Goal: Task Accomplishment & Management: Complete application form

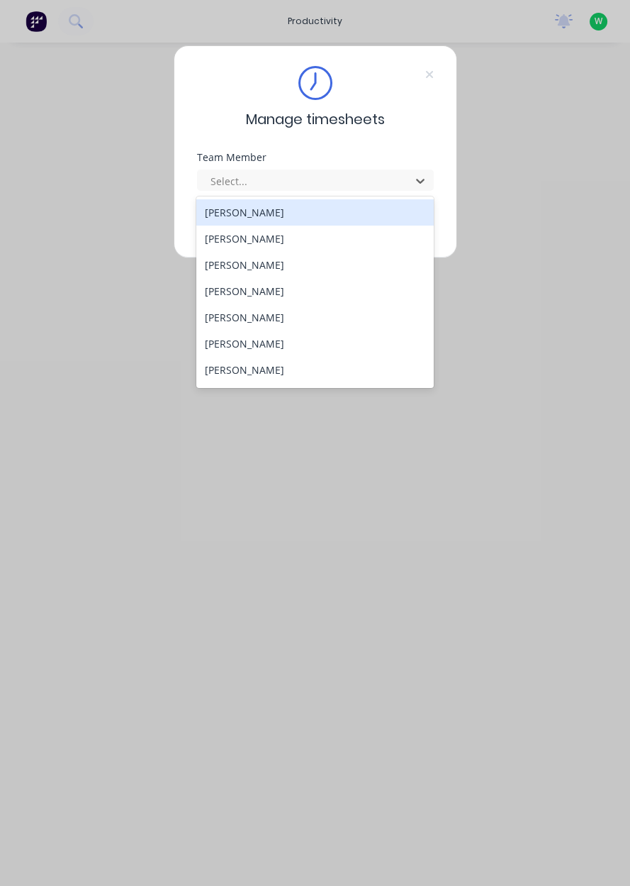
click at [266, 381] on div "[PERSON_NAME]" at bounding box center [315, 370] width 238 height 26
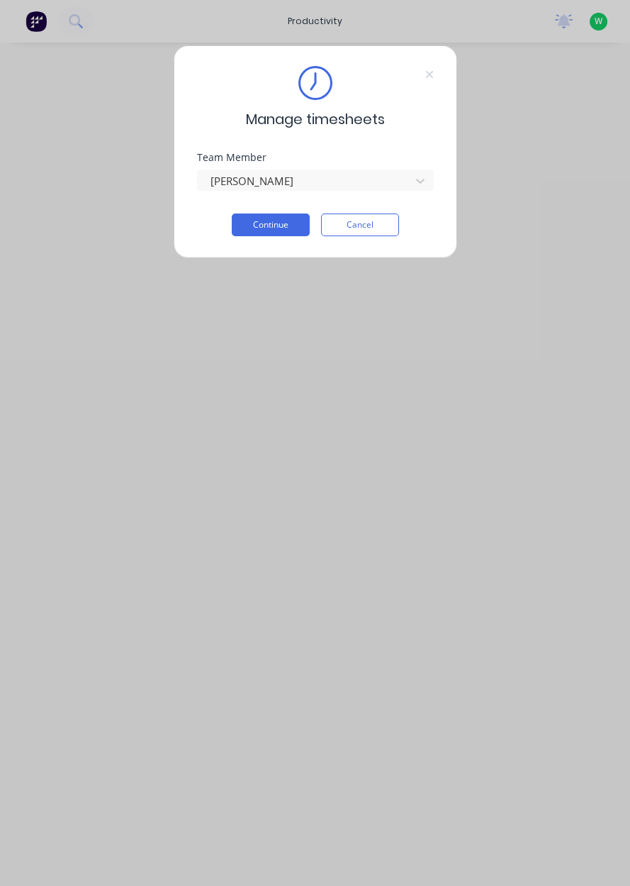
click at [274, 226] on button "Continue" at bounding box center [271, 224] width 78 height 23
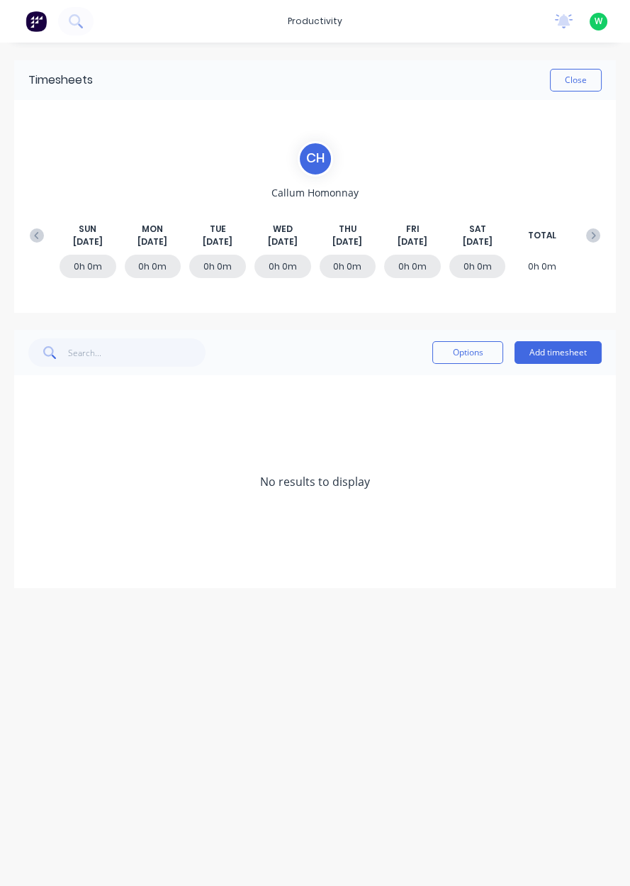
click at [564, 357] on button "Add timesheet" at bounding box center [558, 352] width 87 height 23
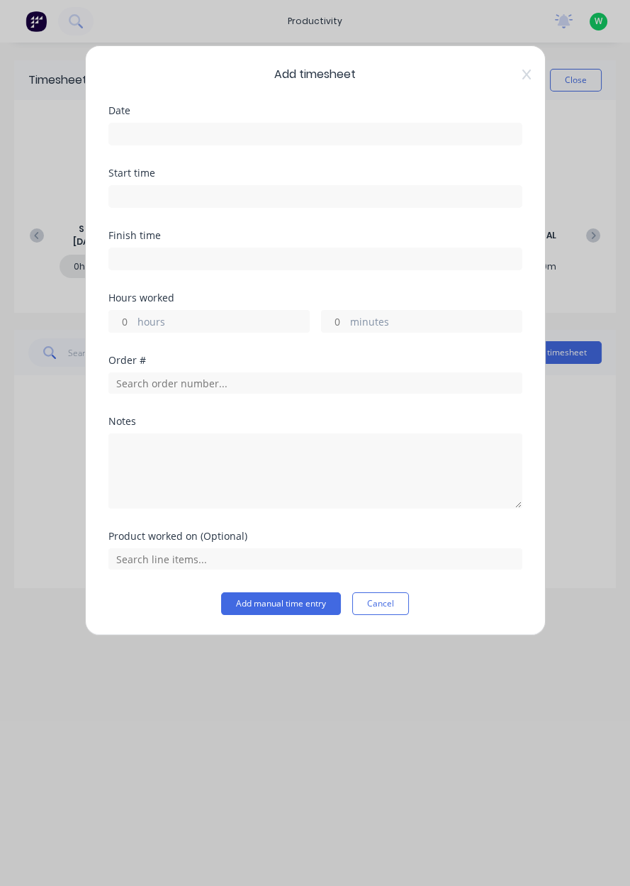
click at [425, 134] on input at bounding box center [315, 133] width 413 height 21
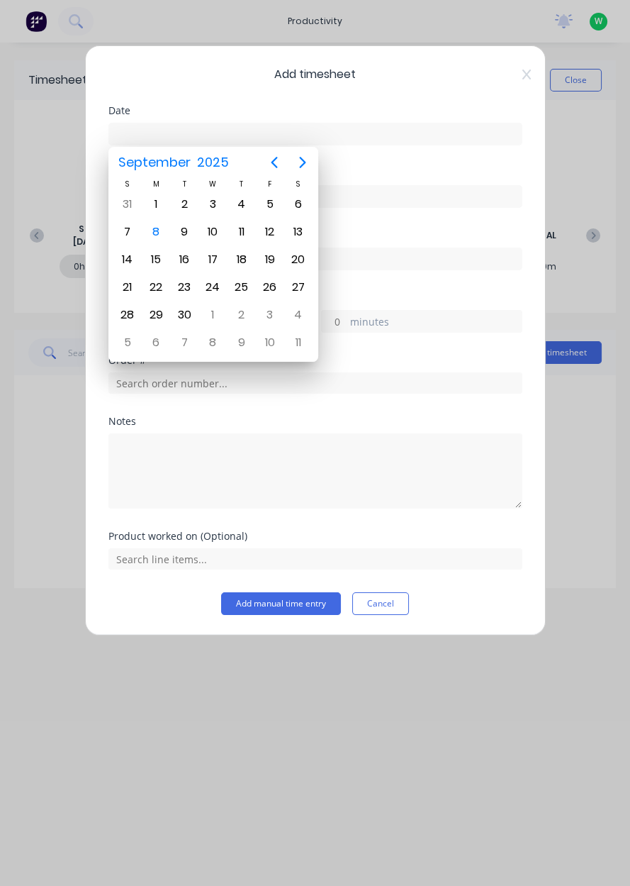
click at [157, 236] on div "8" at bounding box center [155, 231] width 21 height 21
type input "[DATE]"
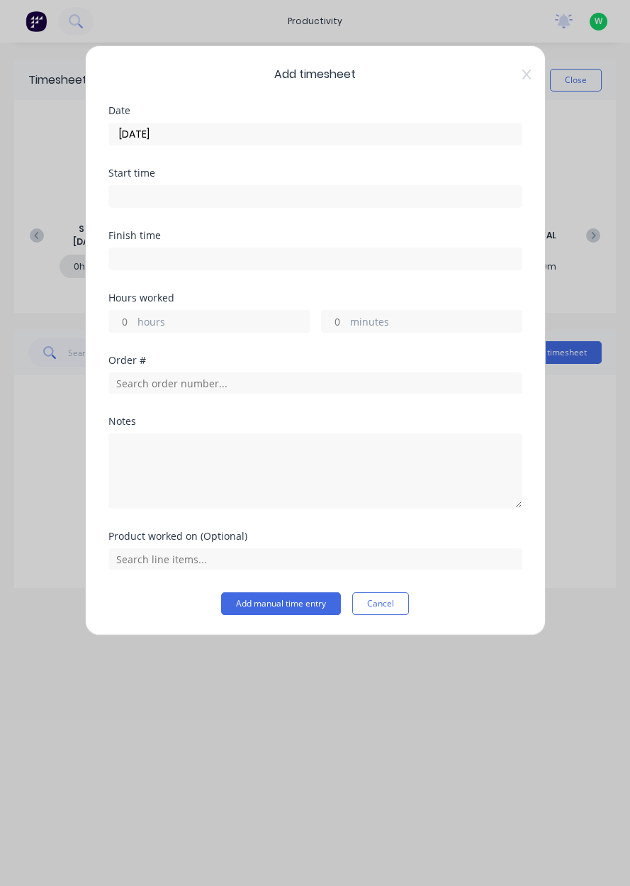
click at [192, 327] on label "hours" at bounding box center [224, 323] width 172 height 18
click at [134, 327] on input "hours" at bounding box center [121, 321] width 25 height 21
click at [144, 376] on input "text" at bounding box center [315, 382] width 414 height 21
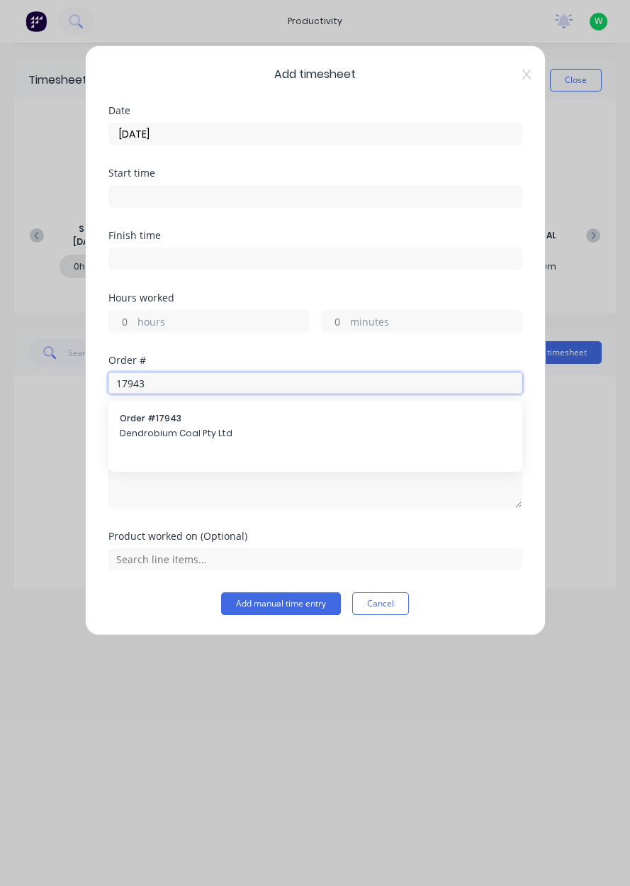
type input "17943"
click at [194, 437] on span "Dendrobium Coal Pty Ltd" at bounding box center [315, 433] width 391 height 13
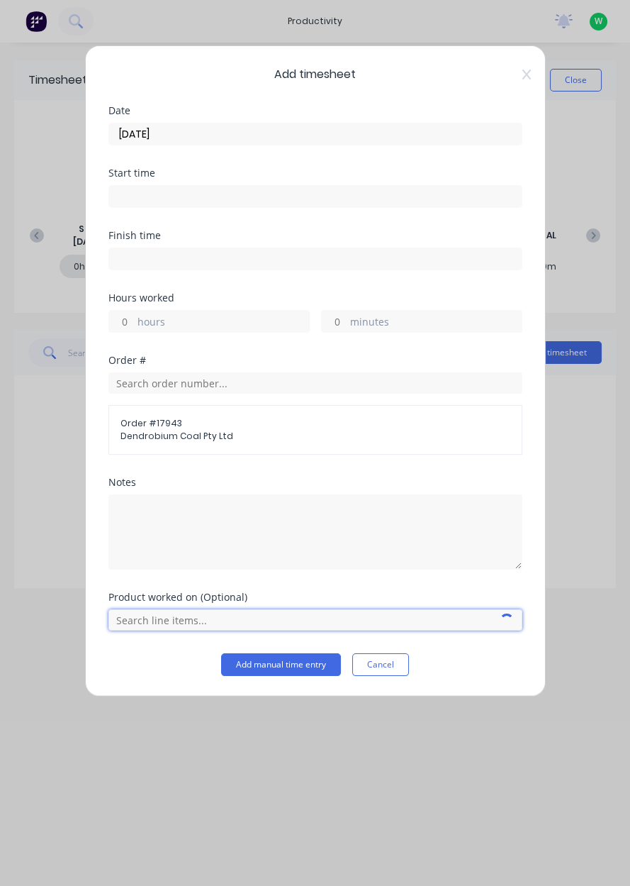
click at [172, 620] on input "text" at bounding box center [315, 619] width 414 height 21
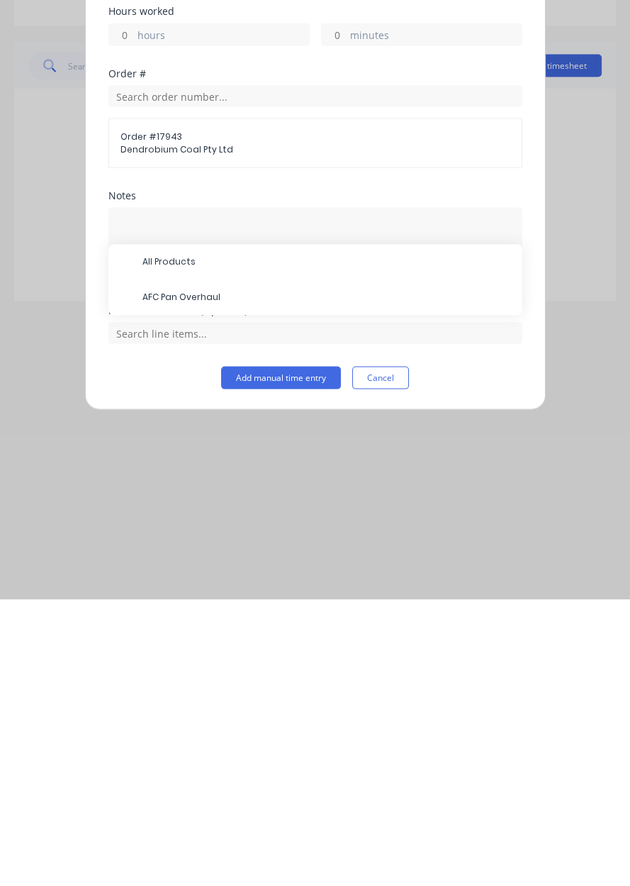
click at [253, 546] on span "All Products" at bounding box center [327, 548] width 369 height 13
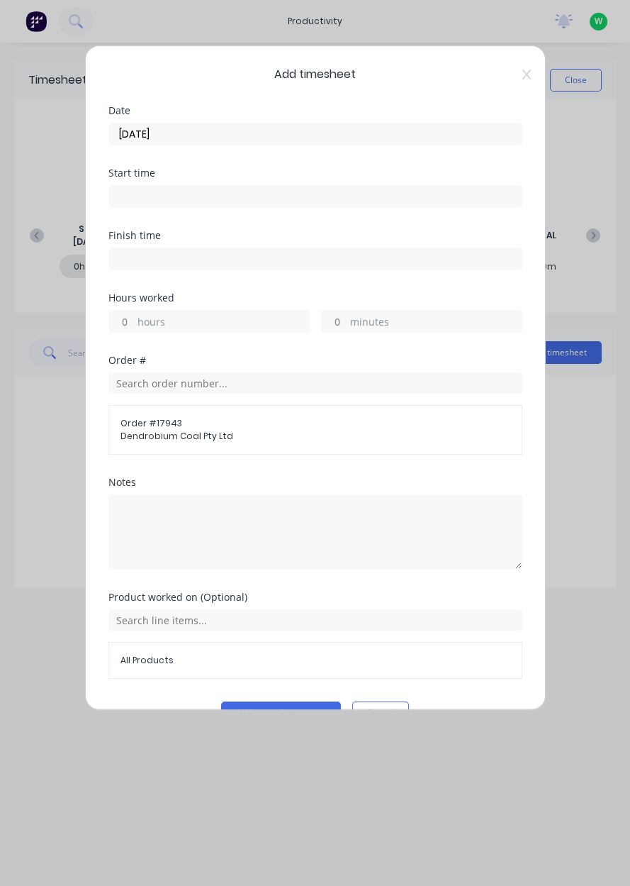
scroll to position [31, 0]
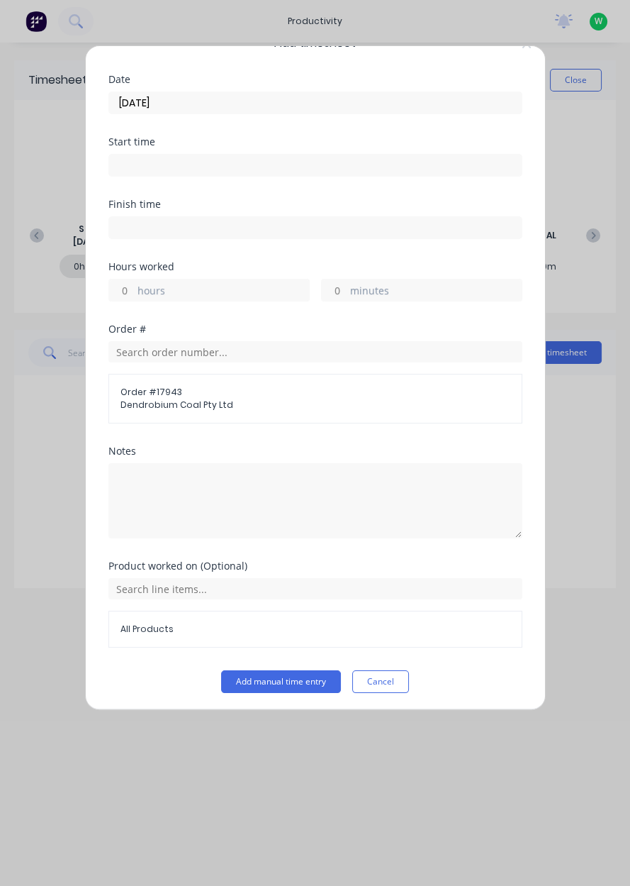
click at [244, 292] on label "hours" at bounding box center [224, 292] width 172 height 18
click at [134, 292] on input "hours" at bounding box center [121, 289] width 25 height 21
type input "6.5"
click at [592, 399] on div "Add timesheet Date 08/09/2025 Start time Finish time Hours worked 6.5 hours min…" at bounding box center [315, 443] width 630 height 886
click at [286, 677] on button "Add manual time entry" at bounding box center [281, 681] width 120 height 23
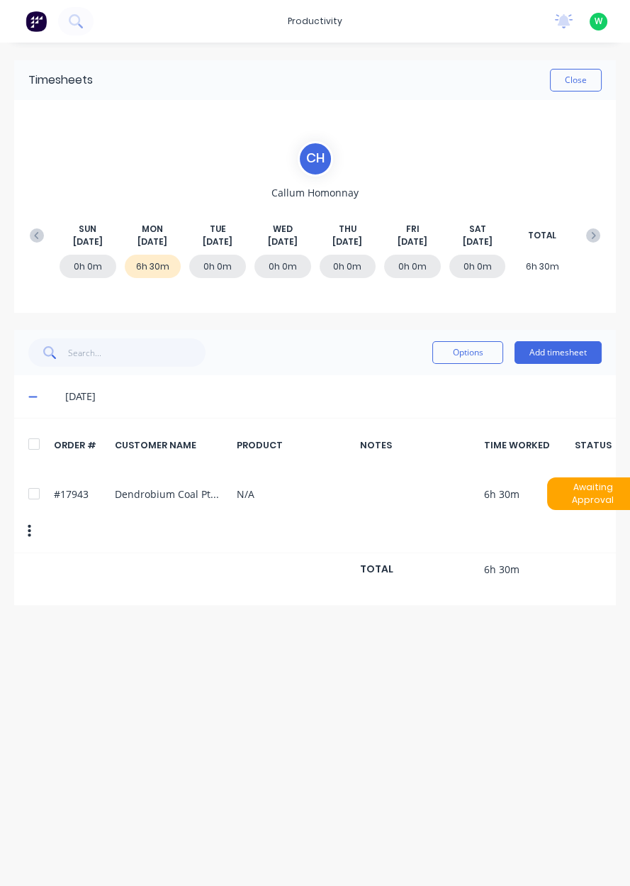
click at [572, 357] on button "Add timesheet" at bounding box center [558, 352] width 87 height 23
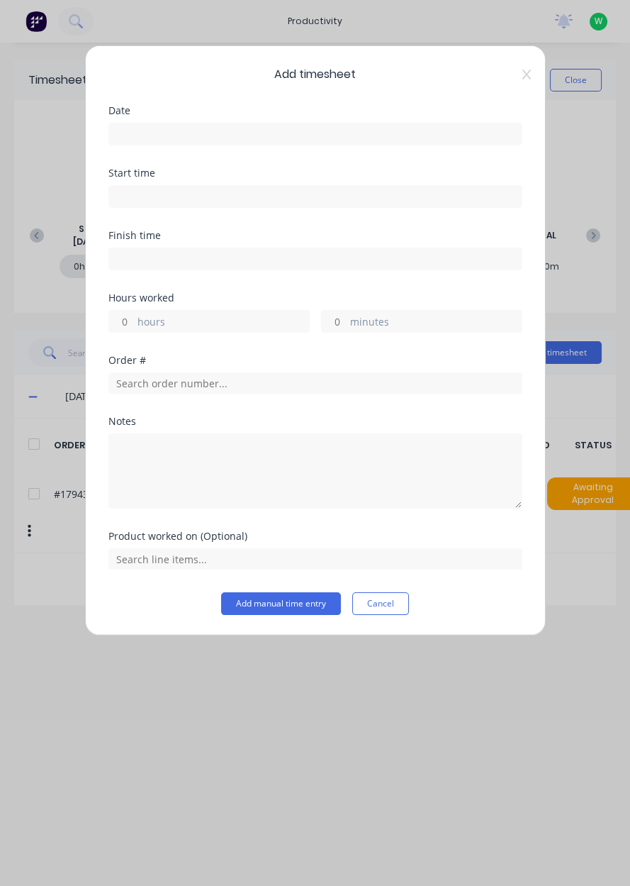
click at [208, 139] on input at bounding box center [315, 133] width 413 height 21
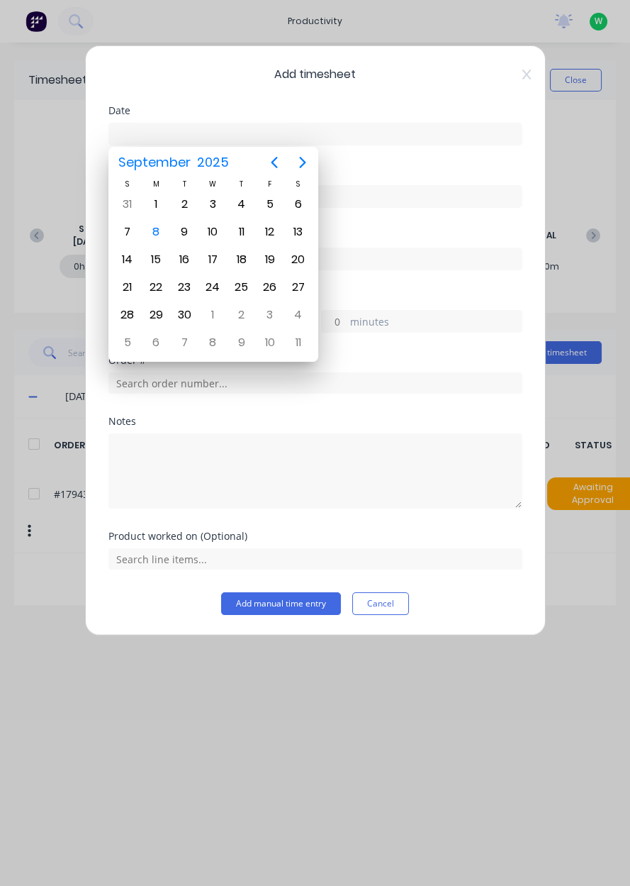
click at [164, 239] on div "8" at bounding box center [156, 231] width 28 height 27
type input "[DATE]"
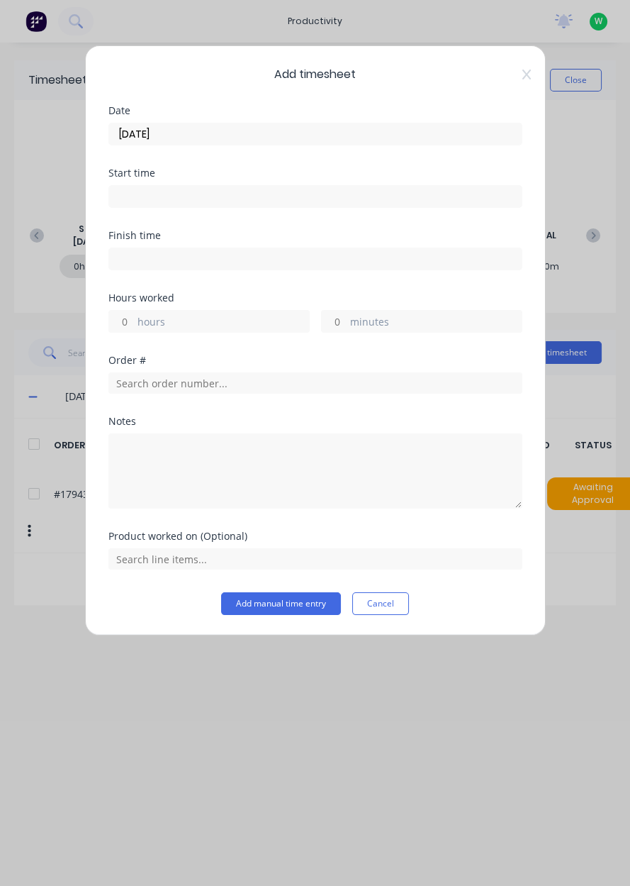
click at [228, 323] on label "hours" at bounding box center [224, 323] width 172 height 18
click at [134, 323] on input "hours" at bounding box center [121, 321] width 25 height 21
type input "4.5"
click at [345, 386] on input "text" at bounding box center [315, 382] width 414 height 21
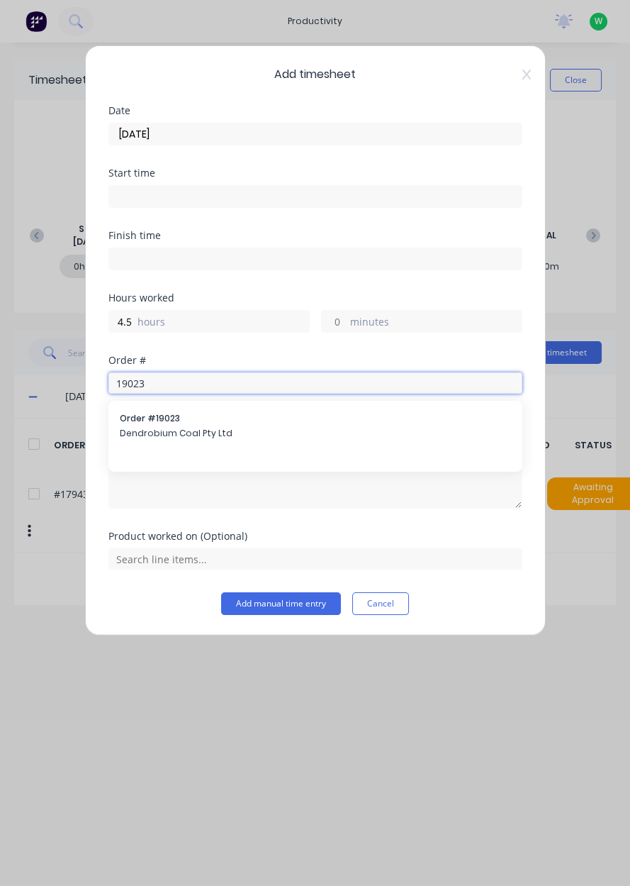
type input "19023"
click at [326, 427] on span "Dendrobium Coal Pty Ltd" at bounding box center [315, 433] width 391 height 13
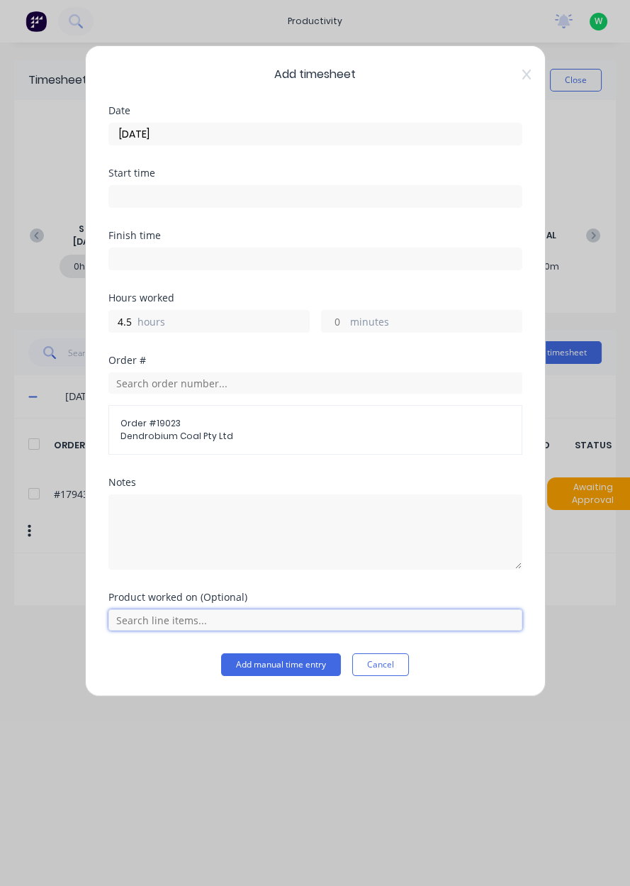
click at [178, 620] on input "text" at bounding box center [315, 619] width 414 height 21
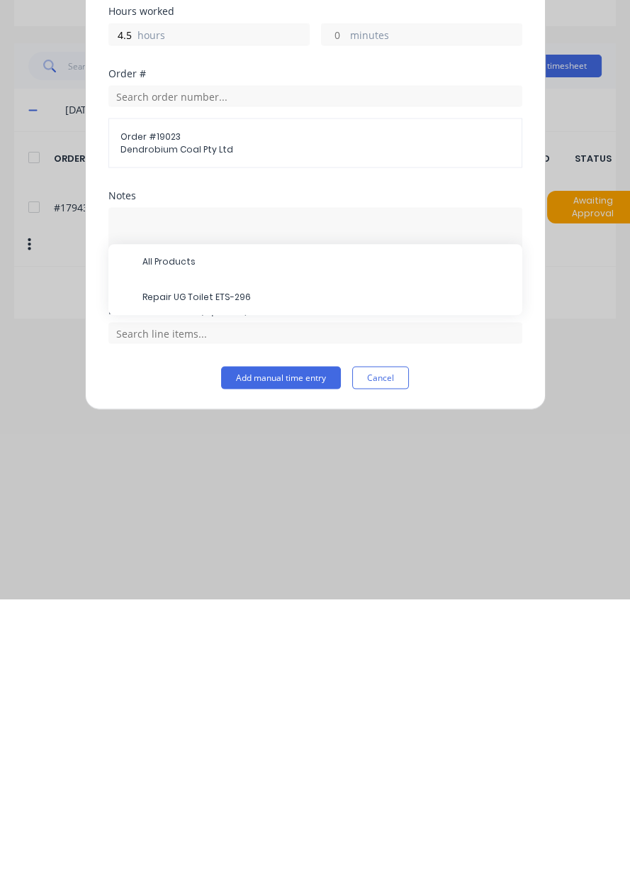
click at [230, 578] on span "Repair UG Toilet ETS-296" at bounding box center [327, 584] width 369 height 13
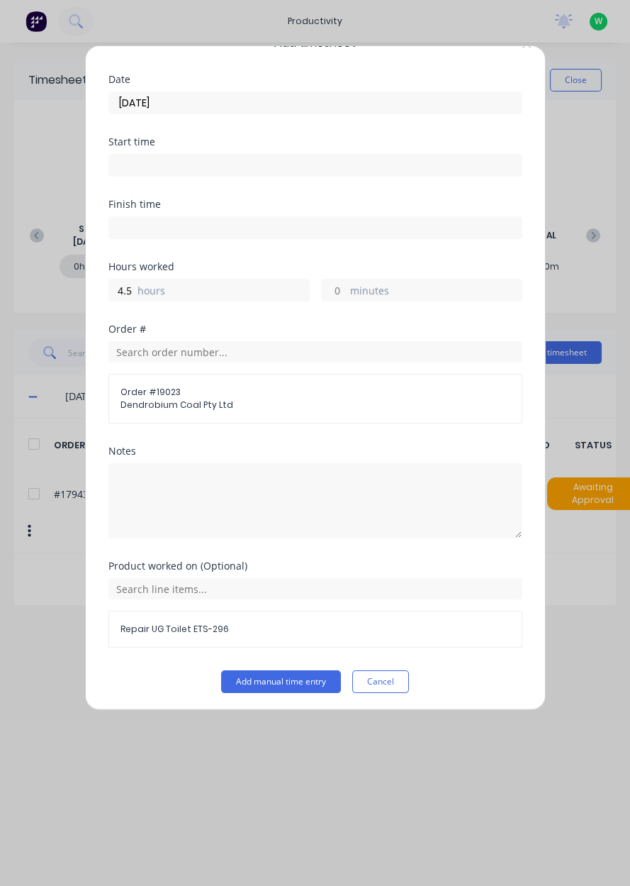
click at [287, 682] on button "Add manual time entry" at bounding box center [281, 681] width 120 height 23
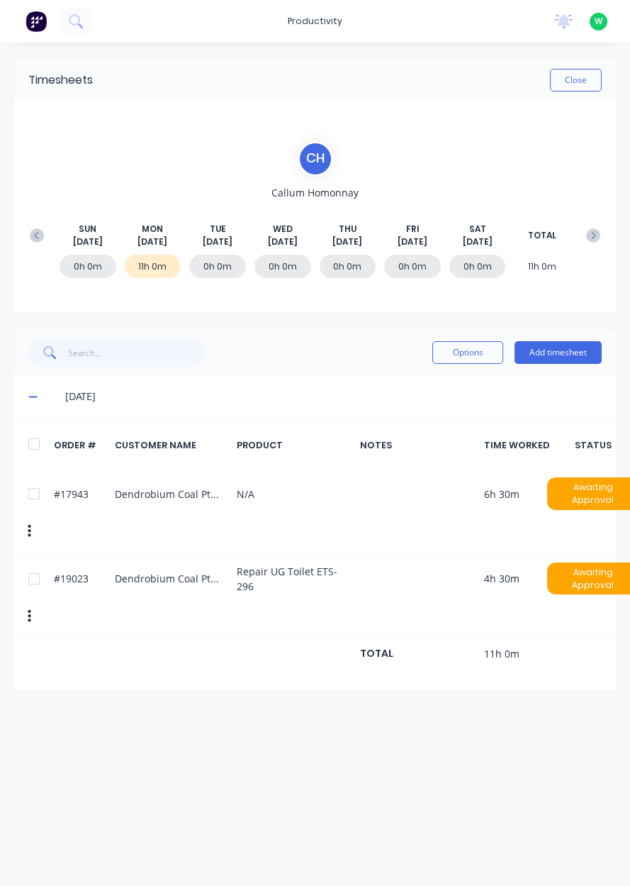
click at [36, 243] on button at bounding box center [37, 236] width 28 height 26
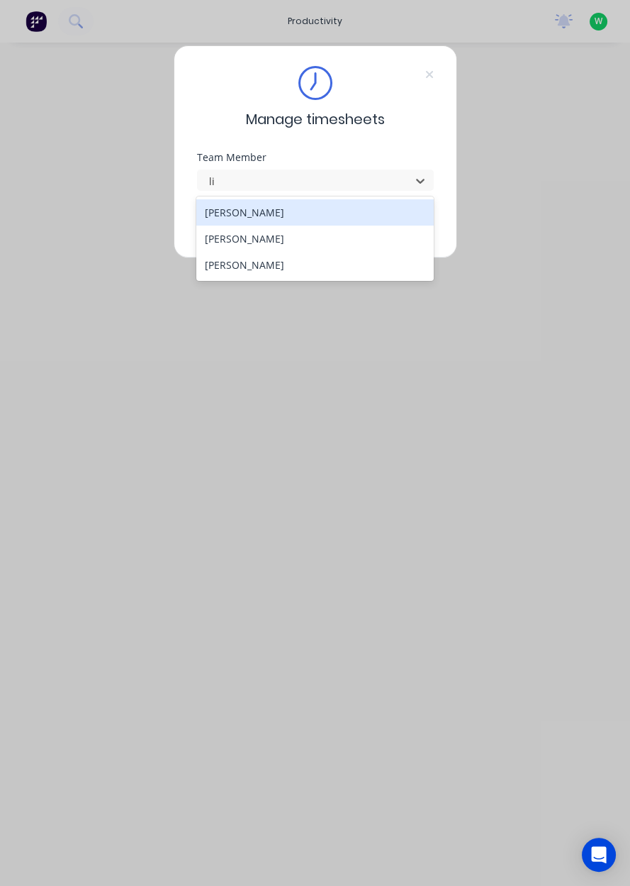
click at [376, 243] on div "[PERSON_NAME]" at bounding box center [315, 238] width 238 height 26
type input "li"
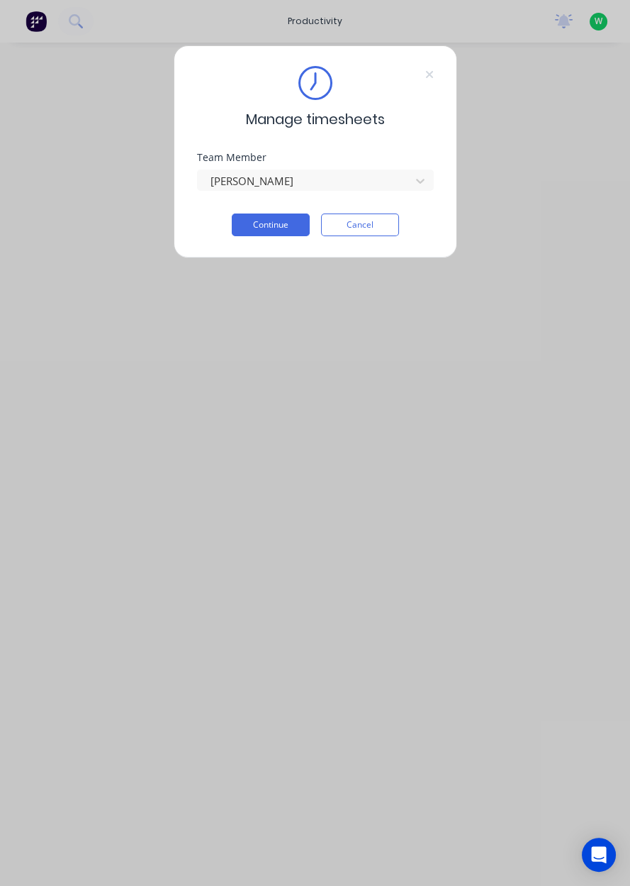
click at [286, 228] on button "Continue" at bounding box center [271, 224] width 78 height 23
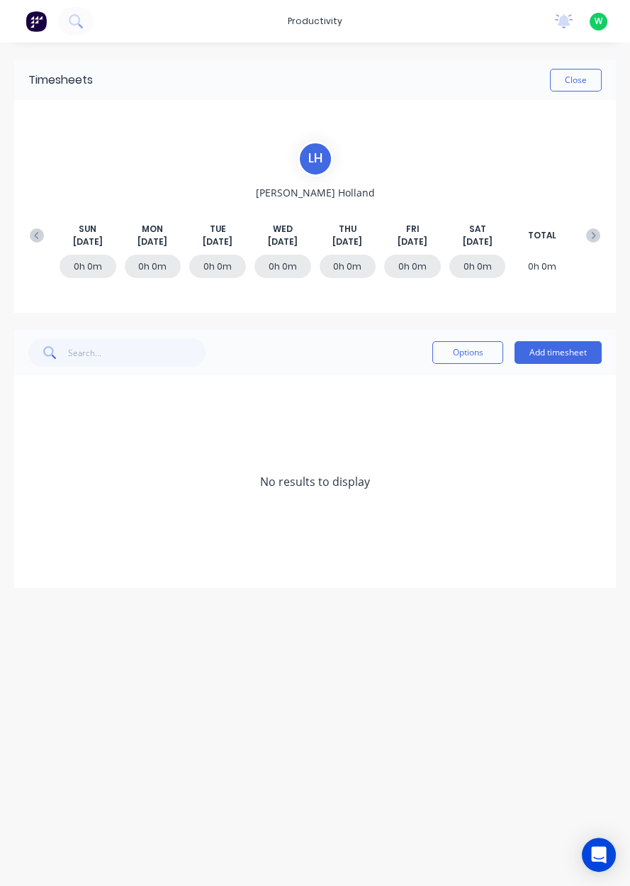
click at [30, 243] on button at bounding box center [37, 236] width 28 height 26
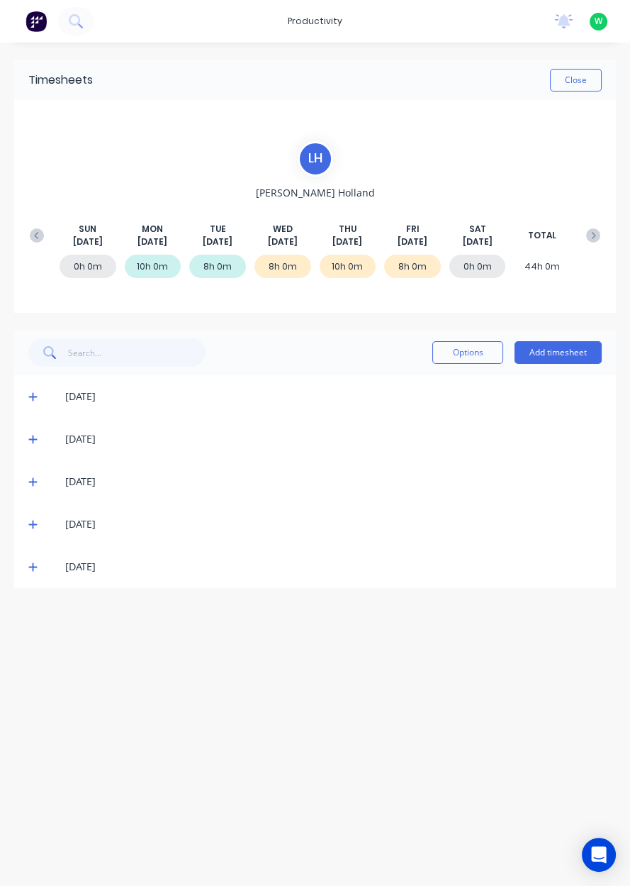
click at [35, 571] on span at bounding box center [35, 566] width 14 height 14
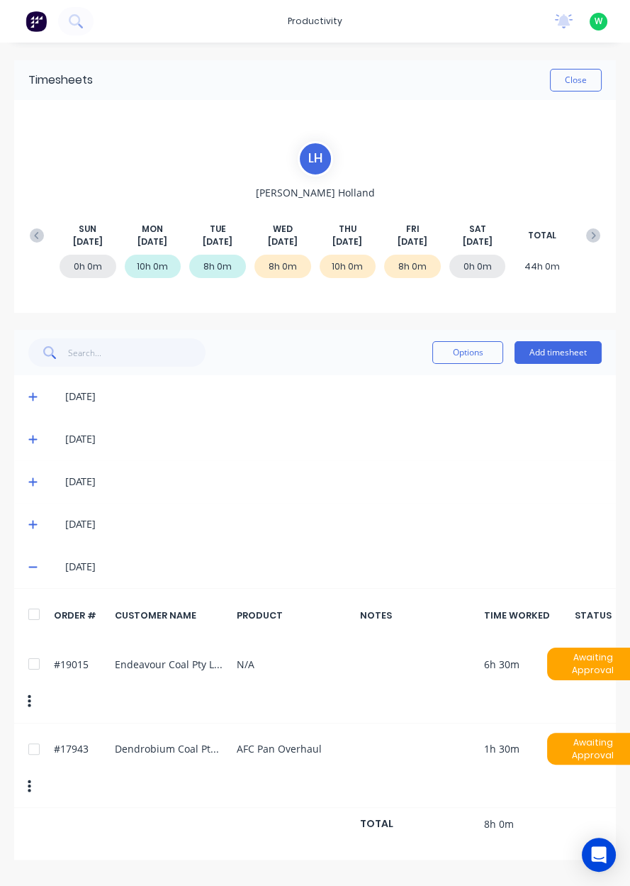
click at [581, 357] on button "Add timesheet" at bounding box center [558, 352] width 87 height 23
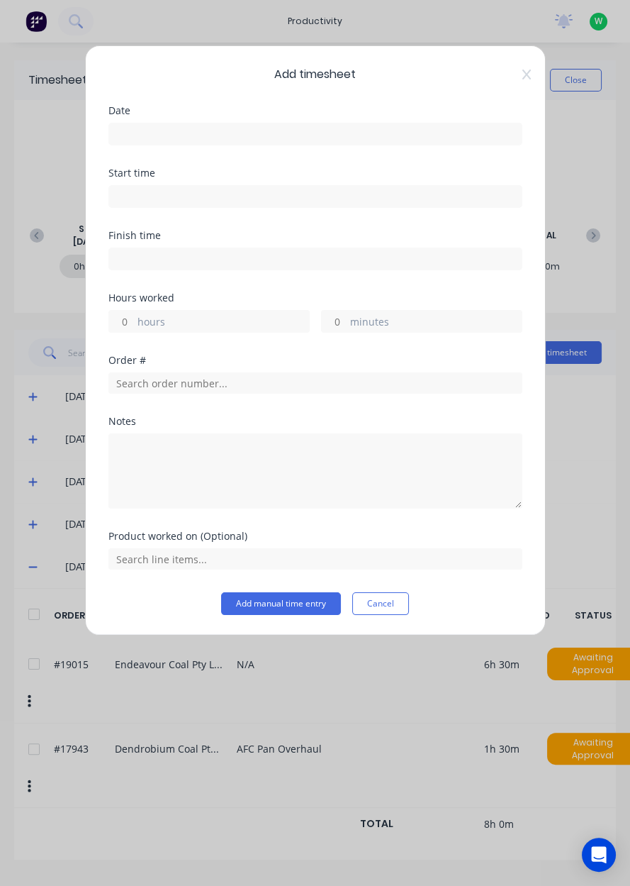
click at [440, 129] on input at bounding box center [315, 133] width 413 height 21
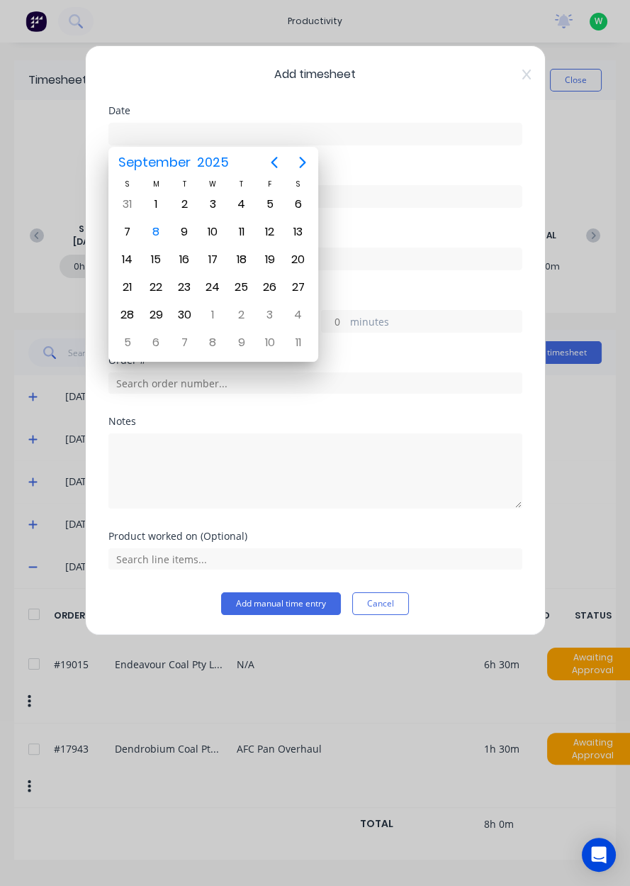
click at [157, 237] on div "8" at bounding box center [155, 231] width 21 height 21
type input "[DATE]"
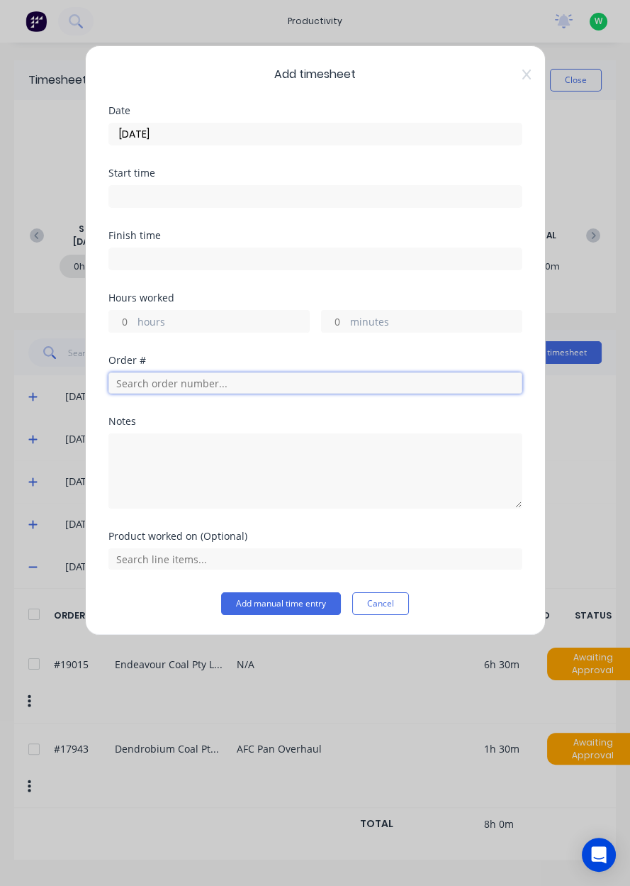
click at [347, 377] on input "text" at bounding box center [315, 382] width 414 height 21
type input "17943"
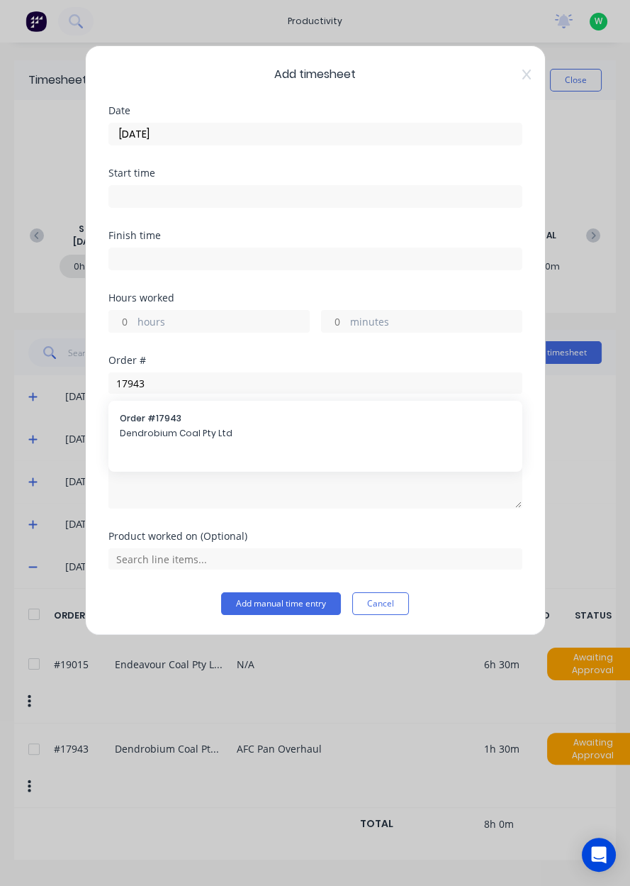
click at [258, 433] on span "Dendrobium Coal Pty Ltd" at bounding box center [315, 433] width 391 height 13
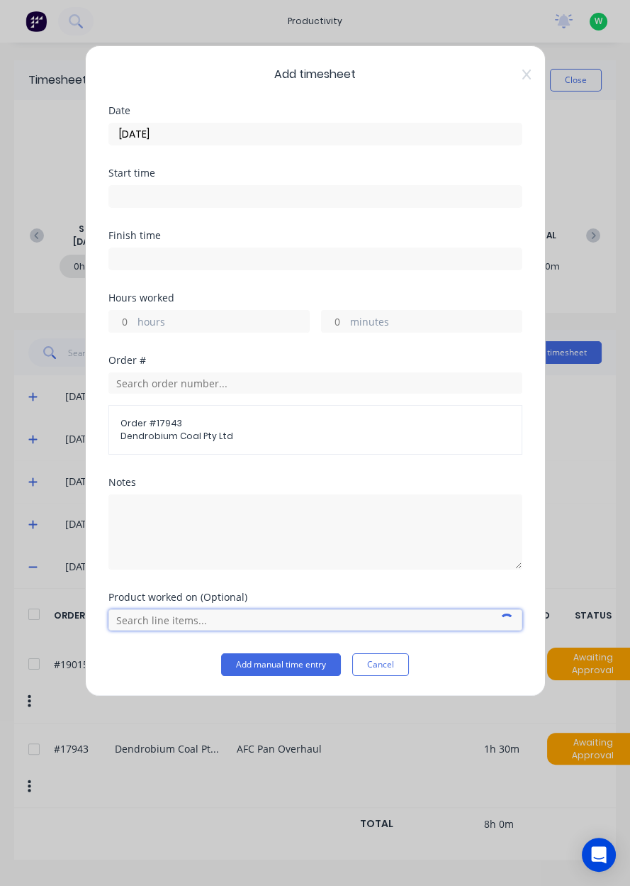
click at [233, 622] on input "text" at bounding box center [315, 619] width 414 height 21
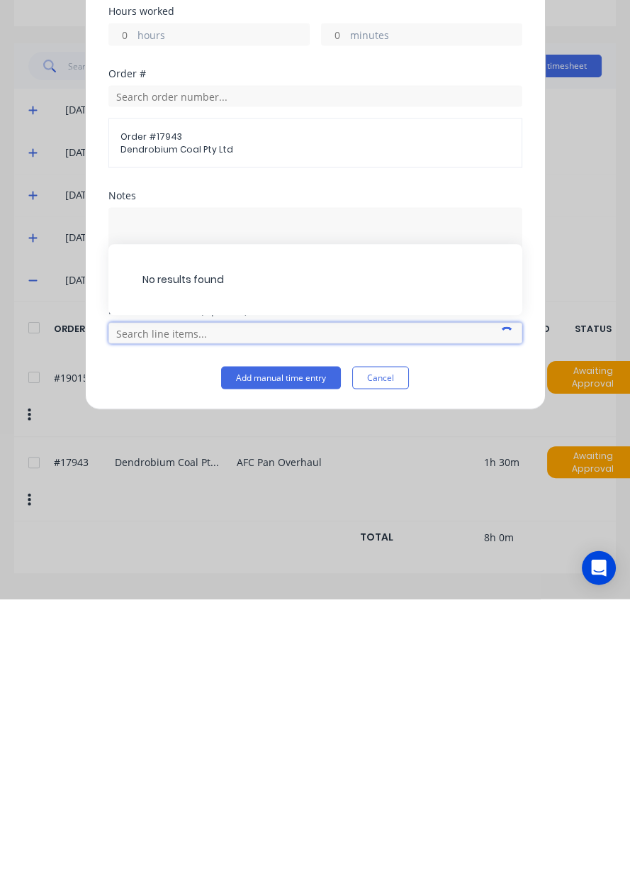
click at [294, 613] on input "text" at bounding box center [315, 619] width 414 height 21
click at [290, 620] on input "text" at bounding box center [315, 619] width 414 height 21
click at [301, 620] on input "text" at bounding box center [315, 619] width 414 height 21
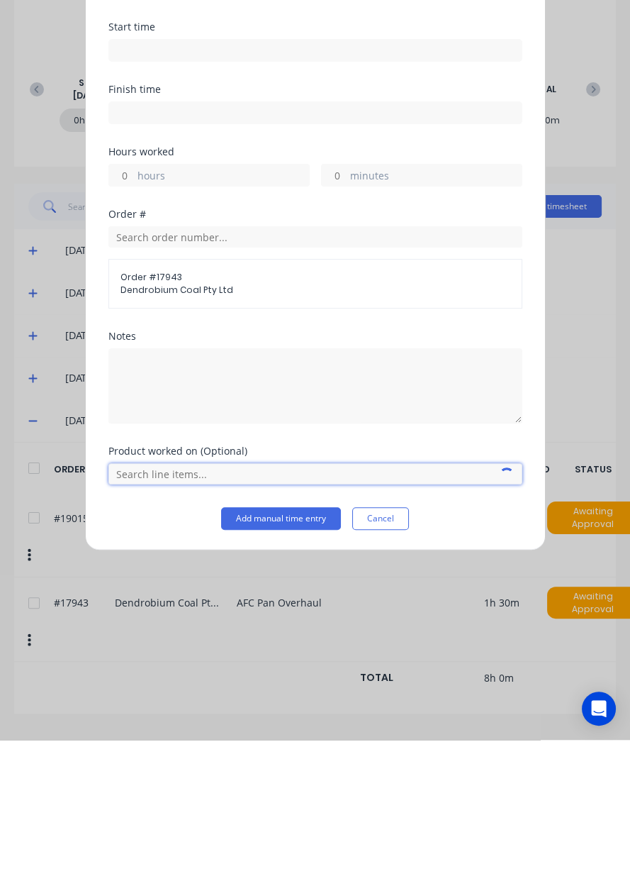
click at [278, 620] on input "text" at bounding box center [315, 619] width 414 height 21
click at [291, 620] on input "text" at bounding box center [315, 619] width 414 height 21
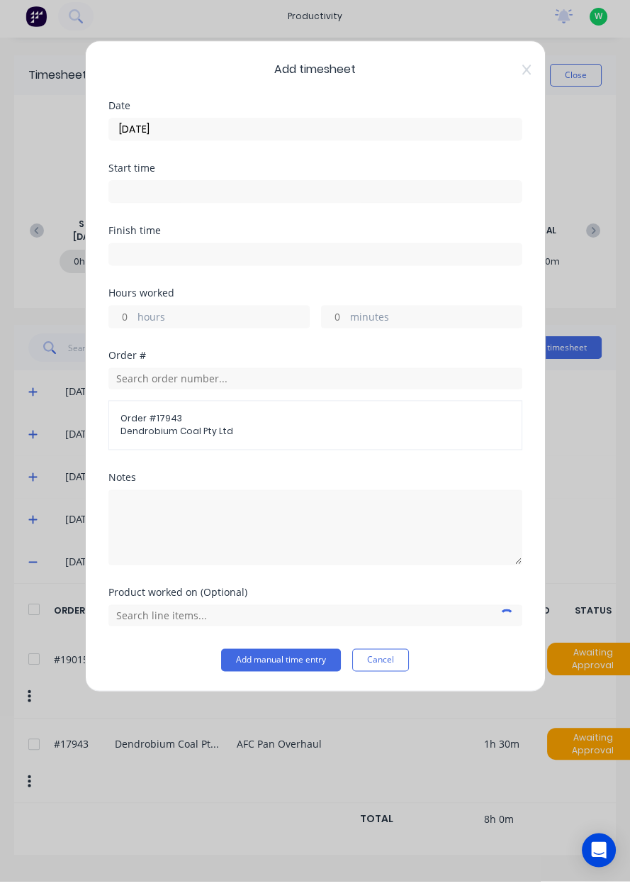
click at [274, 314] on label "hours" at bounding box center [224, 323] width 172 height 18
click at [134, 313] on input "hours" at bounding box center [121, 321] width 25 height 21
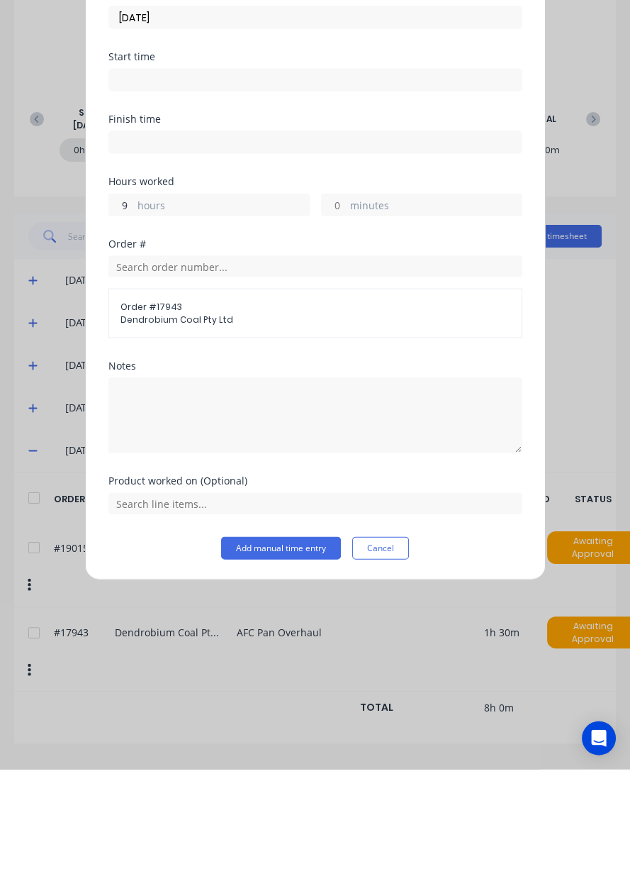
type input "9"
click at [360, 620] on input "text" at bounding box center [315, 619] width 414 height 21
click at [377, 587] on span "AFC Pan Overhaul" at bounding box center [327, 584] width 369 height 13
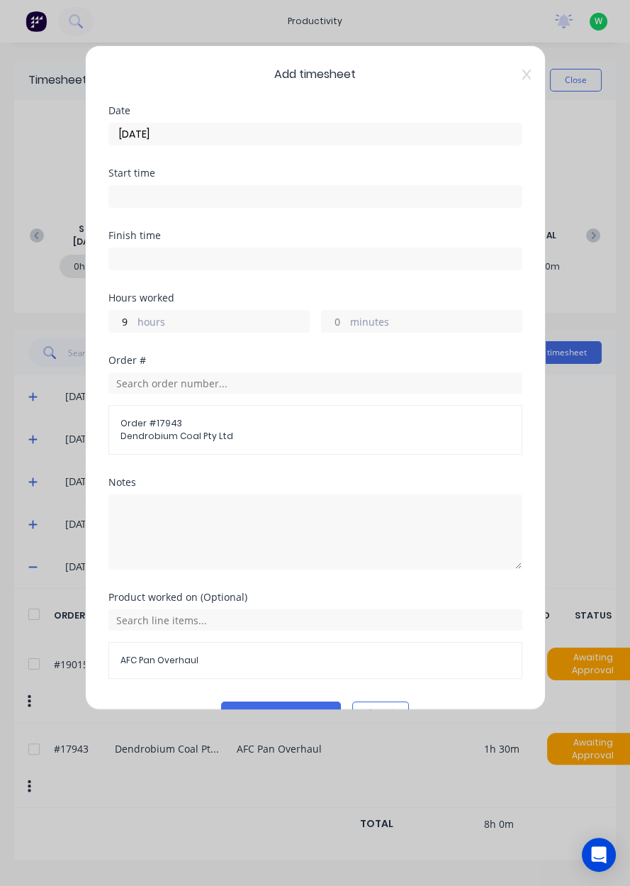
click at [314, 707] on button "Add manual time entry" at bounding box center [281, 712] width 120 height 23
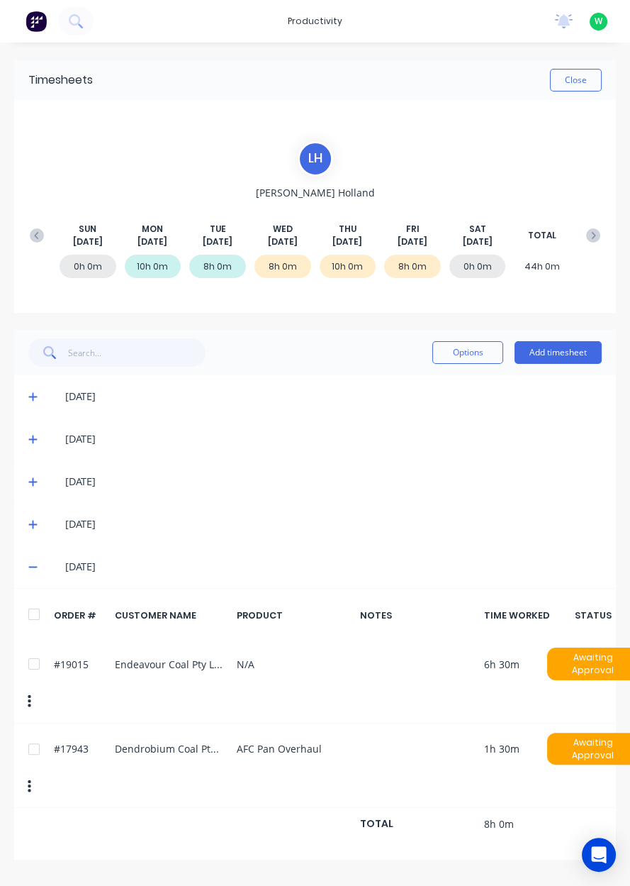
click at [565, 350] on button "Add timesheet" at bounding box center [558, 352] width 87 height 23
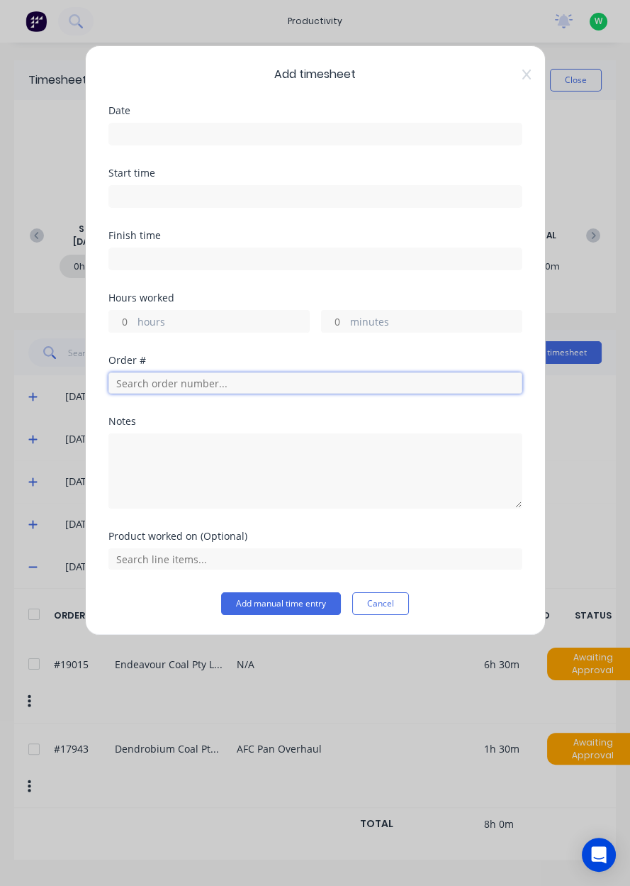
click at [288, 381] on input "text" at bounding box center [315, 382] width 414 height 21
type input "1"
type input "19003"
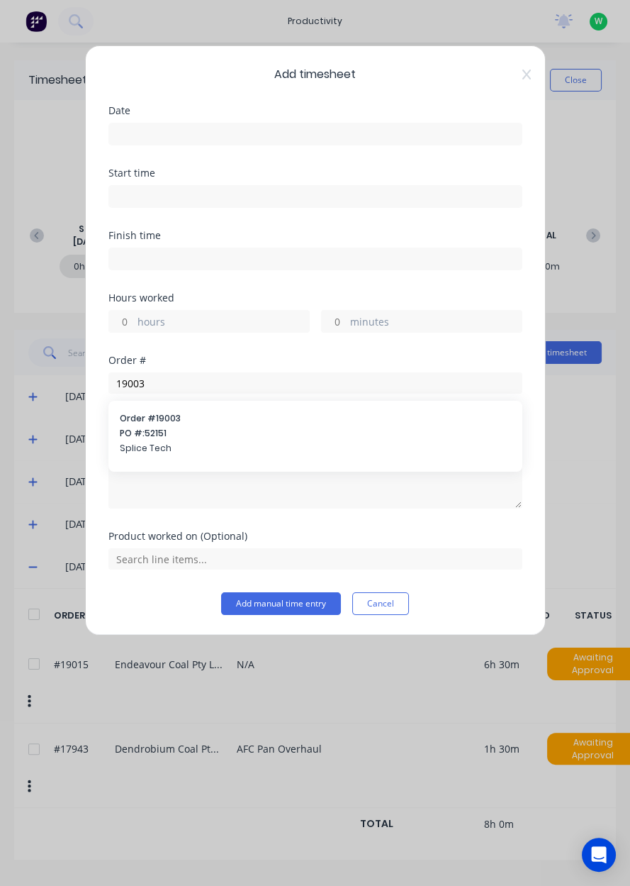
click at [240, 442] on span "Splice Tech" at bounding box center [315, 448] width 391 height 13
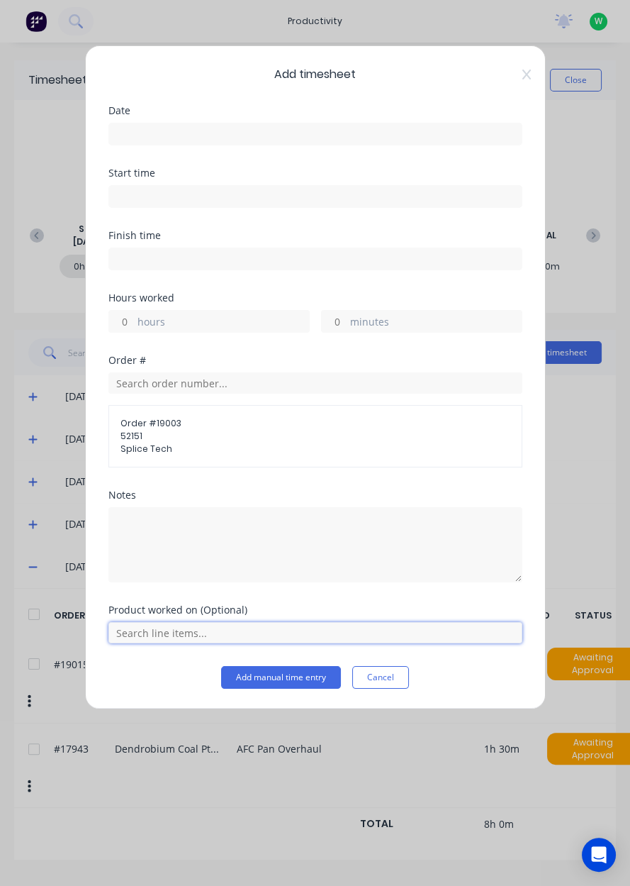
click at [218, 634] on input "text" at bounding box center [315, 632] width 414 height 21
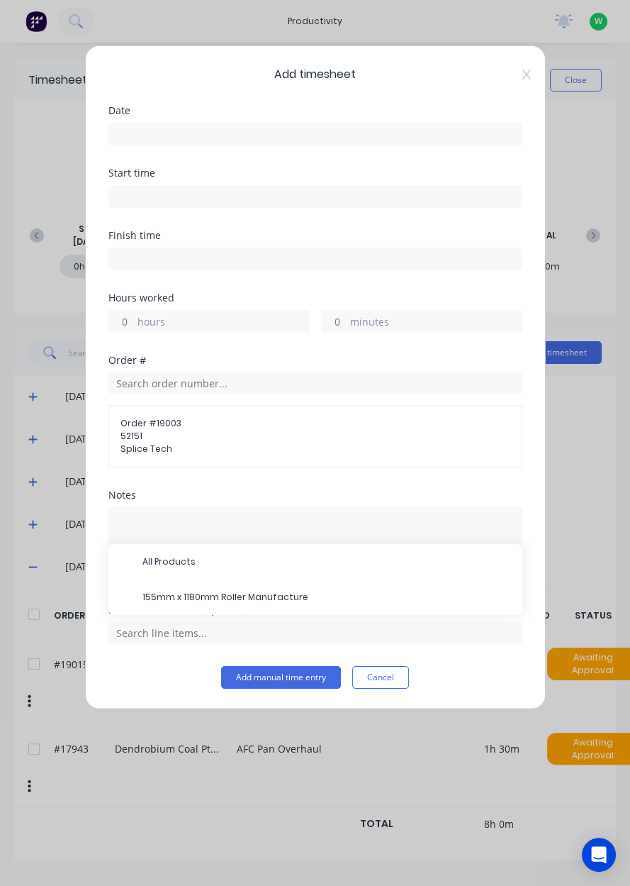
click at [235, 598] on span "155mm x 1180mm Roller Manufacture" at bounding box center [327, 597] width 369 height 13
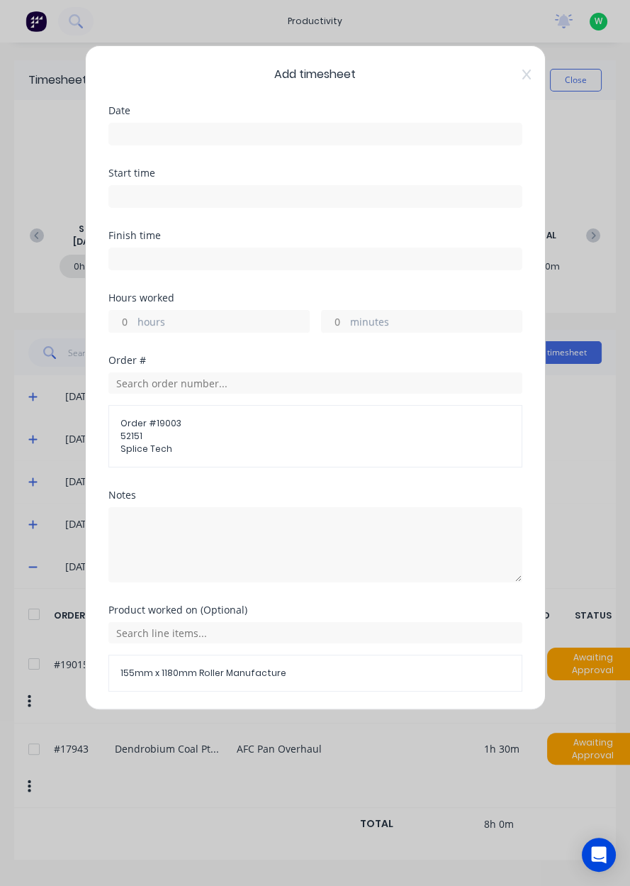
click at [179, 330] on label "hours" at bounding box center [224, 323] width 172 height 18
click at [134, 330] on input "hours" at bounding box center [121, 321] width 25 height 21
type input "1"
click at [277, 136] on input at bounding box center [315, 133] width 413 height 21
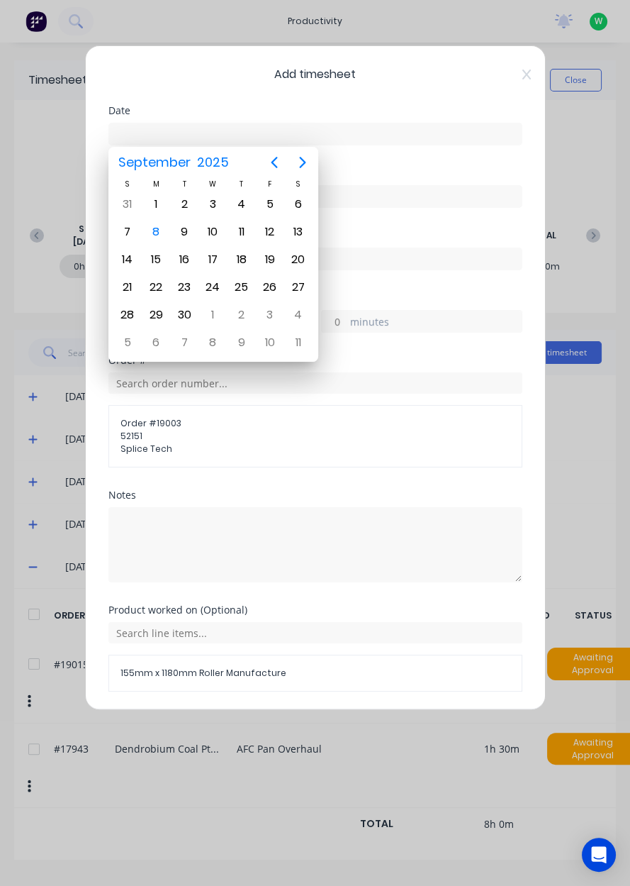
click at [165, 233] on div "8" at bounding box center [155, 231] width 21 height 21
type input "[DATE]"
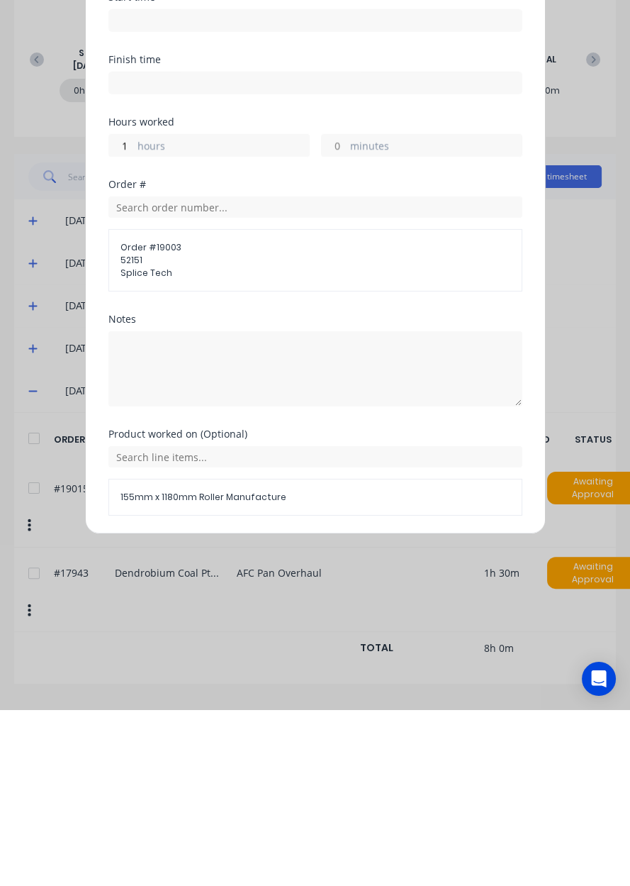
click at [287, 723] on button "Add manual time entry" at bounding box center [281, 725] width 120 height 23
